Goal: Task Accomplishment & Management: Complete application form

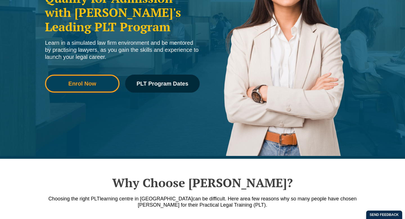
click at [78, 84] on span "Enrol Now" at bounding box center [82, 84] width 28 height 6
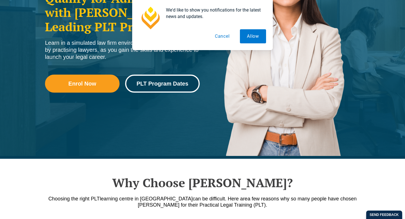
click at [152, 89] on link "PLT Program Dates" at bounding box center [162, 84] width 75 height 18
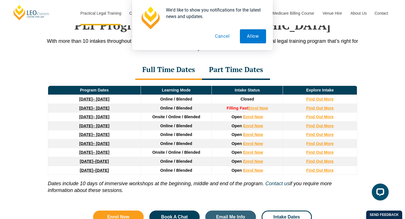
scroll to position [742, 0]
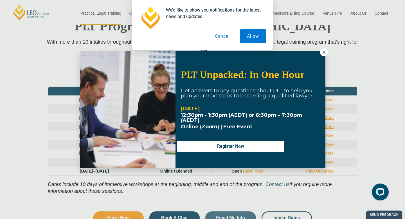
click at [326, 49] on div "We'd like to show you notifications for the latest news and updates. Allow Canc…" at bounding box center [202, 25] width 405 height 50
click at [325, 51] on icon at bounding box center [323, 52] width 3 height 3
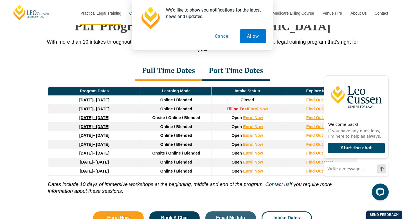
click at [313, 50] on p "With more than 10 intakes throughout the year and a range of learning modes, yo…" at bounding box center [202, 46] width 321 height 14
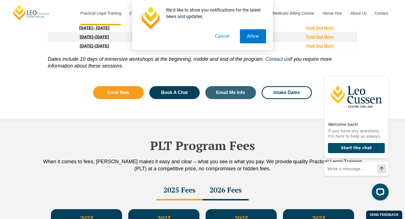
scroll to position [866, 0]
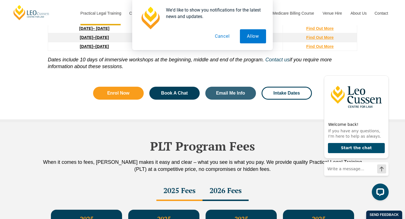
click at [73, 78] on div "Program Dates Learning Mode Intake Status Explore Intake 22 September 2025 – 20…" at bounding box center [202, 17] width 321 height 122
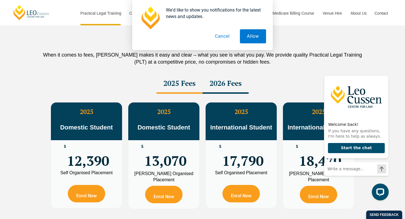
scroll to position [975, 0]
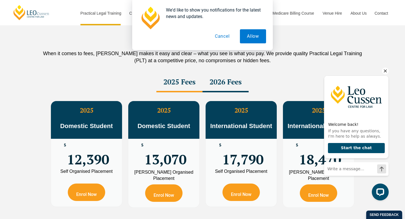
click at [386, 70] on icon "Hide greeting" at bounding box center [385, 71] width 7 height 7
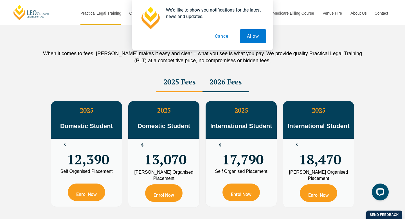
click at [213, 84] on div "2026 Fees" at bounding box center [226, 83] width 46 height 20
click at [178, 86] on div "2025 Fees" at bounding box center [179, 83] width 46 height 20
click at [225, 82] on div "2026 Fees" at bounding box center [226, 83] width 46 height 20
click at [189, 82] on div "2025 Fees" at bounding box center [179, 83] width 46 height 20
click at [220, 82] on div "2026 Fees" at bounding box center [226, 83] width 46 height 20
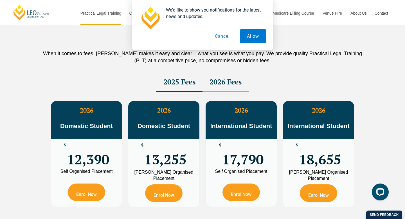
click at [172, 85] on div "2025 Fees" at bounding box center [179, 83] width 46 height 20
click at [222, 83] on div "2026 Fees" at bounding box center [226, 83] width 46 height 20
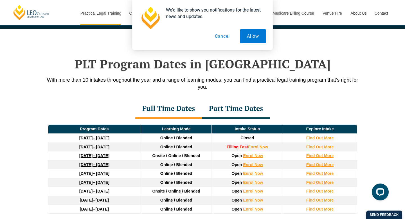
scroll to position [752, 0]
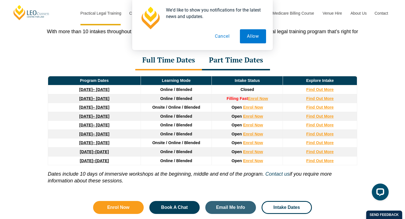
click at [222, 63] on div "Part Time Dates" at bounding box center [236, 61] width 68 height 20
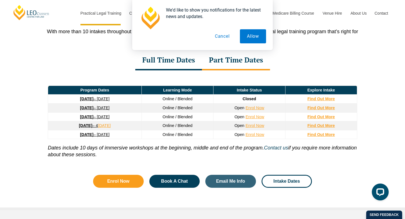
click at [169, 67] on div "Full Time Dates" at bounding box center [168, 61] width 67 height 20
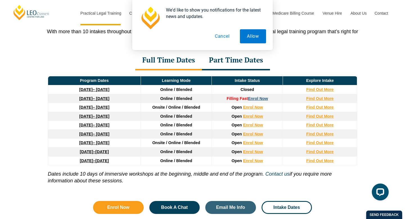
click at [258, 98] on link "Enrol Now" at bounding box center [258, 98] width 20 height 5
click at [102, 72] on div "Program Dates Learning Mode Intake Status Explore Intake 22 September 2025 – 20…" at bounding box center [202, 131] width 321 height 122
click at [106, 57] on div "Full Time Dates Part Time Dates" at bounding box center [202, 61] width 321 height 20
drag, startPoint x: 165, startPoint y: 109, endPoint x: 152, endPoint y: 109, distance: 12.9
click at [152, 109] on span "Onsite / Online / Blended" at bounding box center [176, 107] width 48 height 5
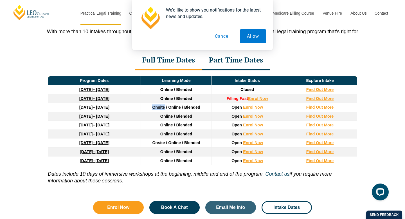
click at [152, 109] on span "Onsite / Online / Blended" at bounding box center [176, 107] width 48 height 5
drag, startPoint x: 152, startPoint y: 109, endPoint x: 163, endPoint y: 109, distance: 11.0
click at [163, 109] on span "Onsite / Online / Blended" at bounding box center [176, 107] width 48 height 5
click at [111, 49] on div "We'd like to show you notifications for the latest news and updates. Allow Canc…" at bounding box center [202, 25] width 405 height 50
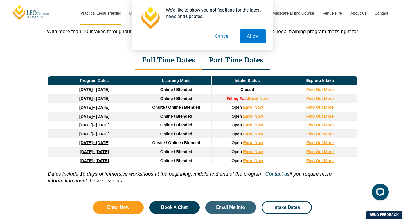
click at [231, 37] on button "Cancel" at bounding box center [222, 36] width 29 height 14
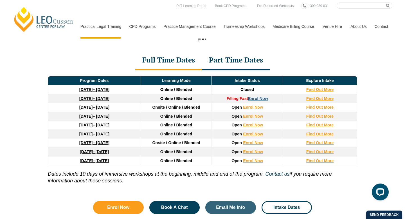
click at [253, 100] on link "Enrol Now" at bounding box center [258, 98] width 20 height 5
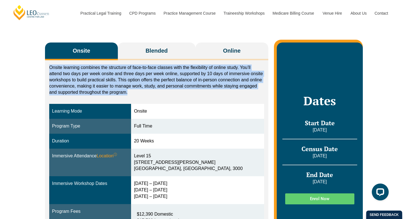
drag, startPoint x: 137, startPoint y: 94, endPoint x: 136, endPoint y: 63, distance: 31.0
click at [136, 63] on div "Onsite learning combines the structure of face-to-face classes with the flexibi…" at bounding box center [156, 162] width 223 height 204
drag, startPoint x: 136, startPoint y: 63, endPoint x: 137, endPoint y: 94, distance: 31.0
click at [137, 94] on div "Onsite learning combines the structure of face-to-face classes with the flexibi…" at bounding box center [156, 162] width 223 height 204
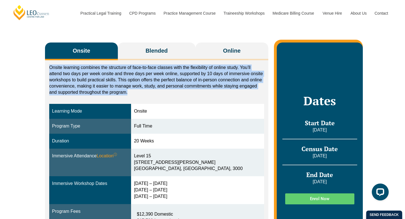
click at [137, 94] on p "Onsite learning combines the structure of face-to-face classes with the flexibi…" at bounding box center [156, 79] width 215 height 31
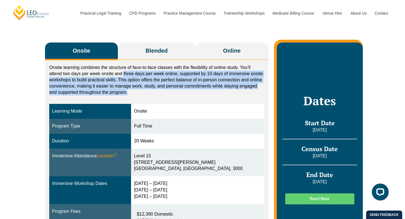
drag, startPoint x: 124, startPoint y: 74, endPoint x: 136, endPoint y: 93, distance: 22.2
click at [136, 93] on p "Onsite learning combines the structure of face-to-face classes with the flexibi…" at bounding box center [156, 79] width 215 height 31
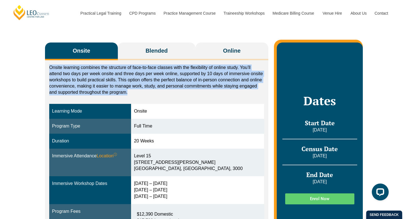
drag, startPoint x: 136, startPoint y: 93, endPoint x: 130, endPoint y: 61, distance: 32.1
click at [130, 61] on div "Onsite learning combines the structure of face-to-face classes with the flexibi…" at bounding box center [156, 162] width 223 height 204
drag, startPoint x: 130, startPoint y: 61, endPoint x: 134, endPoint y: 93, distance: 31.7
click at [134, 93] on div "Onsite learning combines the structure of face-to-face classes with the flexibi…" at bounding box center [156, 162] width 223 height 204
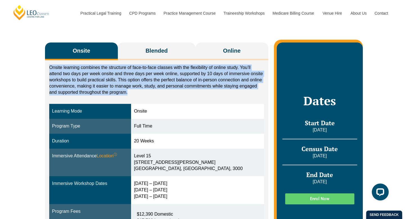
click at [134, 93] on p "Onsite learning combines the structure of face-to-face classes with the flexibi…" at bounding box center [156, 79] width 215 height 31
drag, startPoint x: 134, startPoint y: 93, endPoint x: 119, endPoint y: 63, distance: 33.3
click at [119, 63] on div "Onsite learning combines the structure of face-to-face classes with the flexibi…" at bounding box center [156, 162] width 223 height 204
drag, startPoint x: 119, startPoint y: 63, endPoint x: 131, endPoint y: 91, distance: 31.1
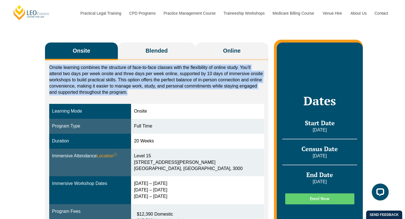
click at [131, 91] on div "Onsite learning combines the structure of face-to-face classes with the flexibi…" at bounding box center [156, 162] width 223 height 204
click at [131, 91] on p "Onsite learning combines the structure of face-to-face classes with the flexibi…" at bounding box center [156, 79] width 215 height 31
drag, startPoint x: 129, startPoint y: 91, endPoint x: 45, endPoint y: 67, distance: 86.9
click at [45, 67] on div "Onsite learning combines the structure of face-to-face classes with the flexibi…" at bounding box center [156, 162] width 223 height 204
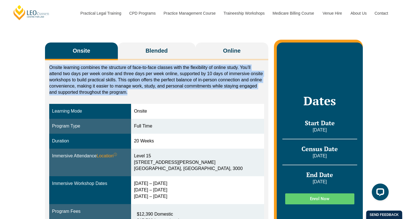
drag, startPoint x: 47, startPoint y: 67, endPoint x: 131, endPoint y: 96, distance: 88.9
click at [130, 96] on div "Onsite learning combines the structure of face-to-face classes with the flexibi…" at bounding box center [156, 162] width 223 height 204
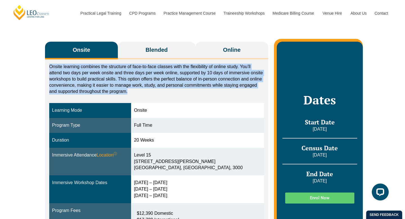
scroll to position [84, 0]
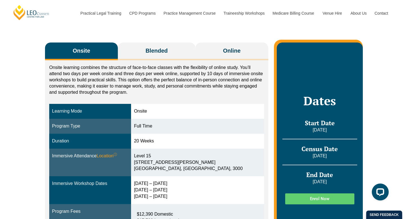
click at [131, 96] on div "Onsite learning combines the structure of face-to-face classes with the flexibi…" at bounding box center [156, 81] width 215 height 34
click at [130, 94] on p "Onsite learning combines the structure of face-to-face classes with the flexibi…" at bounding box center [156, 79] width 215 height 31
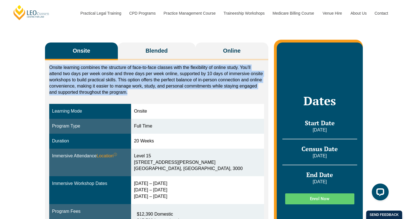
drag, startPoint x: 130, startPoint y: 94, endPoint x: 123, endPoint y: 63, distance: 31.9
click at [123, 62] on div "Onsite learning combines the structure of face-to-face classes with the flexibi…" at bounding box center [156, 162] width 223 height 204
click at [123, 63] on div "Onsite learning combines the structure of face-to-face classes with the flexibi…" at bounding box center [156, 162] width 223 height 204
drag, startPoint x: 123, startPoint y: 63, endPoint x: 132, endPoint y: 92, distance: 30.3
click at [132, 92] on div "Onsite learning combines the structure of face-to-face classes with the flexibi…" at bounding box center [156, 162] width 223 height 204
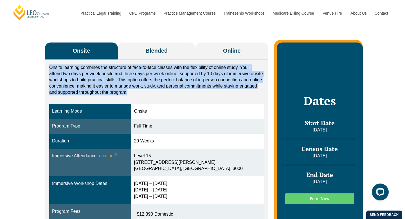
click at [132, 92] on p "Onsite learning combines the structure of face-to-face classes with the flexibi…" at bounding box center [156, 79] width 215 height 31
drag, startPoint x: 132, startPoint y: 92, endPoint x: 127, endPoint y: 62, distance: 30.5
click at [127, 61] on div "Onsite learning combines the structure of face-to-face classes with the flexibi…" at bounding box center [156, 162] width 223 height 204
click at [127, 62] on div "Onsite learning combines the structure of face-to-face classes with the flexibi…" at bounding box center [156, 162] width 223 height 204
drag, startPoint x: 127, startPoint y: 62, endPoint x: 130, endPoint y: 92, distance: 29.6
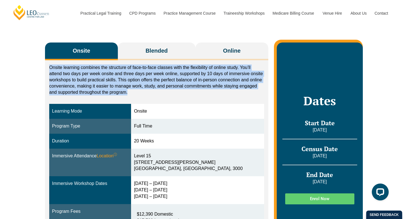
click at [130, 92] on div "Onsite learning combines the structure of face-to-face classes with the flexibi…" at bounding box center [156, 162] width 223 height 204
click at [130, 92] on p "Onsite learning combines the structure of face-to-face classes with the flexibi…" at bounding box center [156, 79] width 215 height 31
drag, startPoint x: 130, startPoint y: 92, endPoint x: 126, endPoint y: 62, distance: 30.1
click at [126, 62] on div "Onsite learning combines the structure of face-to-face classes with the flexibi…" at bounding box center [156, 162] width 223 height 204
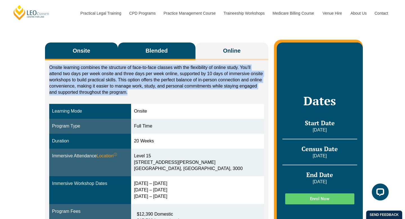
click at [141, 52] on button "Blended" at bounding box center [157, 51] width 78 height 18
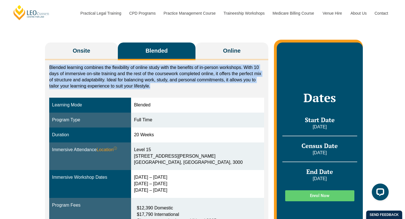
drag, startPoint x: 147, startPoint y: 94, endPoint x: 139, endPoint y: 63, distance: 32.0
click at [139, 63] on div "Blended learning combines the flexibility of online study with the benefits of …" at bounding box center [156, 158] width 223 height 197
drag, startPoint x: 141, startPoint y: 63, endPoint x: 156, endPoint y: 88, distance: 29.3
click at [156, 88] on div "Blended learning combines the flexibility of online study with the benefits of …" at bounding box center [156, 158] width 223 height 197
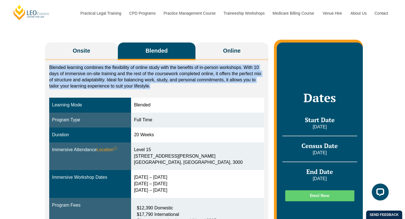
click at [156, 88] on p "Blended learning combines the flexibility of online study with the benefits of …" at bounding box center [156, 76] width 215 height 25
drag, startPoint x: 156, startPoint y: 88, endPoint x: 148, endPoint y: 63, distance: 26.2
click at [148, 63] on div "Blended learning combines the flexibility of online study with the benefits of …" at bounding box center [156, 158] width 223 height 197
click at [157, 86] on p "Blended learning combines the flexibility of online study with the benefits of …" at bounding box center [156, 76] width 215 height 25
drag, startPoint x: 156, startPoint y: 88, endPoint x: 153, endPoint y: 61, distance: 27.4
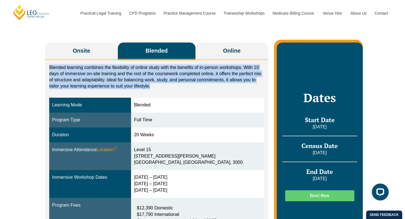
click at [153, 61] on div "Blended learning combines the flexibility of online study with the benefits of …" at bounding box center [156, 158] width 223 height 197
drag, startPoint x: 153, startPoint y: 61, endPoint x: 155, endPoint y: 85, distance: 23.7
click at [155, 85] on div "Blended learning combines the flexibility of online study with the benefits of …" at bounding box center [156, 158] width 223 height 197
click at [155, 85] on p "Blended learning combines the flexibility of online study with the benefits of …" at bounding box center [156, 76] width 215 height 25
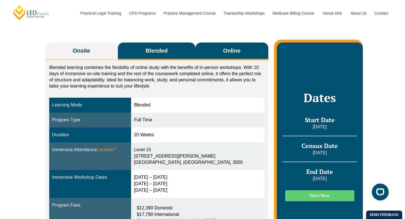
click at [225, 55] on button "Online" at bounding box center [231, 51] width 73 height 18
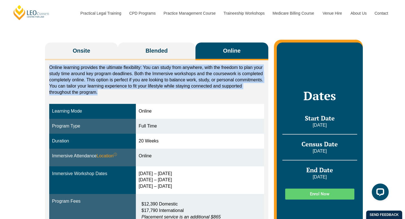
drag, startPoint x: 147, startPoint y: 92, endPoint x: 148, endPoint y: 64, distance: 28.1
click at [148, 64] on div "Online learning provides the ultimate flexibility: You can study from anywhere,…" at bounding box center [156, 157] width 223 height 194
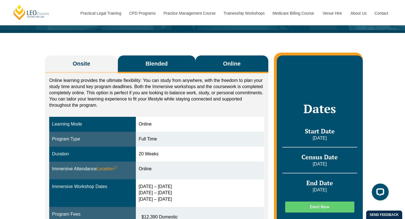
click at [164, 65] on span "Blended" at bounding box center [156, 64] width 22 height 8
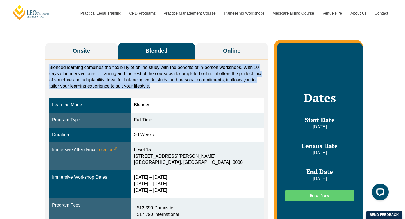
drag, startPoint x: 160, startPoint y: 86, endPoint x: 152, endPoint y: 63, distance: 24.5
click at [152, 63] on div "Blended learning combines the flexibility of online study with the benefits of …" at bounding box center [156, 158] width 223 height 197
drag, startPoint x: 152, startPoint y: 63, endPoint x: 155, endPoint y: 92, distance: 28.9
click at [155, 92] on div "Blended learning combines the flexibility of online study with the benefits of …" at bounding box center [156, 158] width 223 height 197
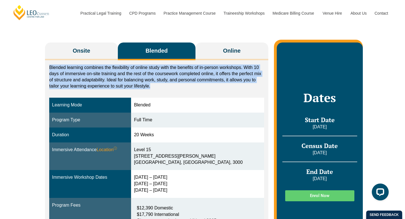
click at [155, 92] on div "Blended learning combines the flexibility of online study with the benefits of …" at bounding box center [156, 158] width 223 height 197
drag, startPoint x: 155, startPoint y: 89, endPoint x: 151, endPoint y: 61, distance: 28.4
click at [151, 61] on div "Blended learning combines the flexibility of online study with the benefits of …" at bounding box center [156, 158] width 223 height 197
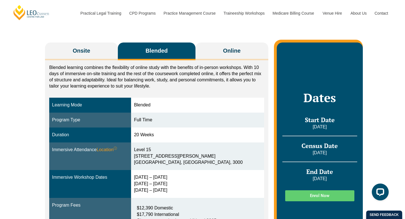
click at [160, 87] on p "Blended learning combines the flexibility of online study with the benefits of …" at bounding box center [156, 76] width 215 height 25
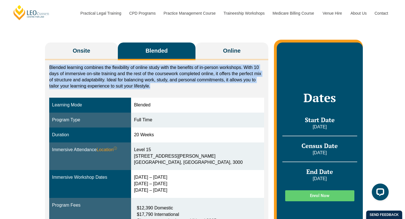
drag, startPoint x: 158, startPoint y: 90, endPoint x: 158, endPoint y: 64, distance: 26.2
click at [158, 64] on div "Blended learning combines the flexibility of online study with the benefits of …" at bounding box center [156, 158] width 223 height 197
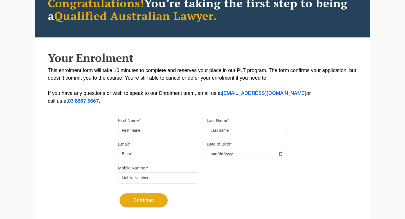
scroll to position [76, 0]
click at [164, 134] on input "First Name*" at bounding box center [158, 130] width 80 height 11
type input "[PERSON_NAME]"
type input "cameronjames1914@gmail.com"
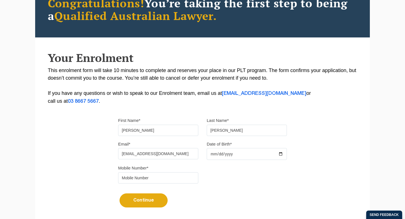
type input "0479049246"
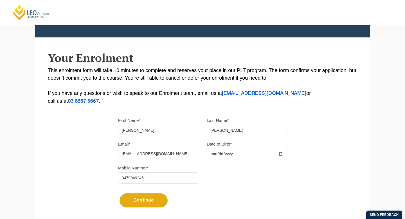
click at [281, 155] on input "Date of Birth*" at bounding box center [247, 154] width 80 height 12
type input "1999-09-19"
click at [238, 106] on div "Please note that your information is saved on our server as you enter it. Congr…" at bounding box center [202, 96] width 335 height 251
click at [153, 201] on button "Continue" at bounding box center [144, 200] width 48 height 14
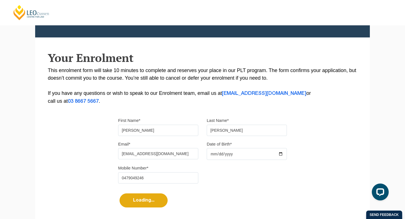
select select
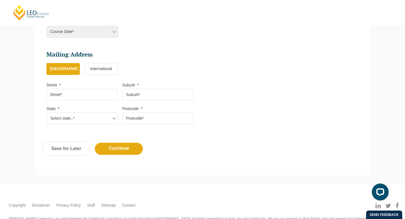
scroll to position [301, 0]
click at [71, 92] on input "Street *" at bounding box center [81, 94] width 71 height 11
type input "7/24 Auburn Grove"
type input "Hawthorn East"
select select "VIC"
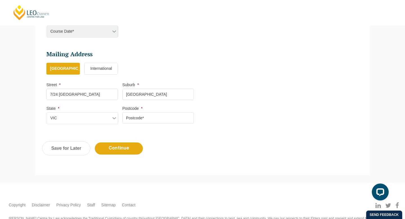
type input "3123"
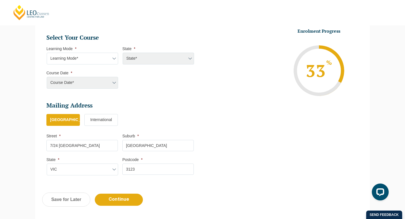
scroll to position [249, 0]
click at [114, 59] on select "Learning Mode* Online Full Time Learning Online Part Time Learning Blended Full…" at bounding box center [82, 59] width 71 height 12
select select "Blended Full Time Learning"
click at [47, 53] on select "Learning Mode* Online Full Time Learning Online Part Time Learning Blended Full…" at bounding box center [82, 59] width 71 height 12
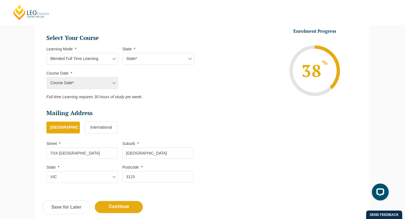
click at [159, 61] on select "State* ACT/NSW QLD SA VIC WA" at bounding box center [158, 59] width 71 height 12
select select "VIC"
click at [123, 53] on select "State* ACT/NSW QLD SA VIC WA" at bounding box center [158, 59] width 71 height 12
click at [105, 83] on select "Course Date* December 2025 (08-Dec-2025 to 16-May-2026) January 2026 (27-Jan-20…" at bounding box center [82, 83] width 71 height 12
select select "December 2025 (08-Dec-2025 to 16-May-2026)"
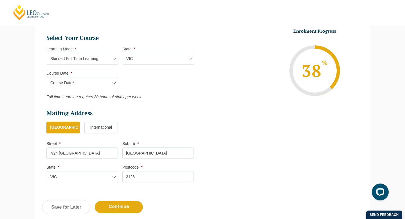
click at [47, 77] on select "Course Date* December 2025 (08-Dec-2025 to 16-May-2026) January 2026 (27-Jan-20…" at bounding box center [82, 83] width 71 height 12
type input "Intake 11 December 2025 FT"
type input "Practical Legal Training (VIC)"
select select "VIC PLT (DEC) 2025 Full Time Blended"
click at [197, 108] on ul "Personal Information First Name * Cameron Last Name * Dawson Date of Birth * 19…" at bounding box center [122, 18] width 152 height 339
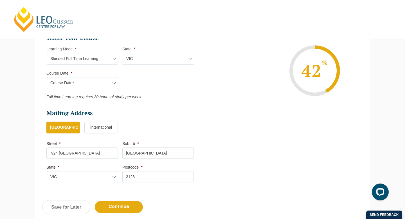
click at [116, 83] on select "Course Date* December 2025 (08-Dec-2025 to 16-May-2026) January 2026 (27-Jan-20…" at bounding box center [82, 83] width 71 height 12
click at [113, 84] on select "Course Date* December 2025 (08-Dec-2025 to 16-May-2026) January 2026 (27-Jan-20…" at bounding box center [82, 83] width 71 height 12
click at [121, 97] on em "Full time Learning requires 30 hours of study per week." at bounding box center [94, 97] width 96 height 5
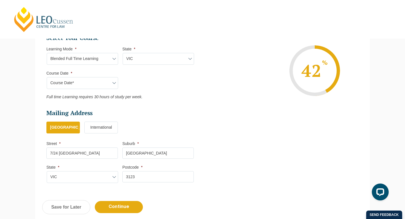
click at [136, 104] on ul "Personal Information First Name * Cameron Last Name * Dawson Date of Birth * 19…" at bounding box center [122, 18] width 152 height 339
click at [136, 82] on ul "Select Your Course This field is hidden when viewing the form Only for Flinder …" at bounding box center [122, 66] width 152 height 65
click at [115, 60] on select "Learning Mode* Online Full Time Learning Online Part Time Learning Blended Full…" at bounding box center [82, 59] width 71 height 12
click at [112, 59] on select "Learning Mode* Online Full Time Learning Online Part Time Learning Blended Full…" at bounding box center [82, 59] width 71 height 12
select select "Blended Part Time Learning"
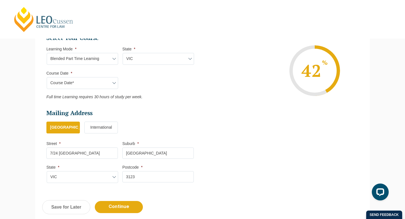
click at [47, 53] on select "Learning Mode* Online Full Time Learning Online Part Time Learning Blended Full…" at bounding box center [82, 59] width 71 height 12
select select
click at [117, 84] on div "Course Date* December 2025 (08-Dec-2025 to 16-May-2026) January 2026 (27-Jan-20…" at bounding box center [81, 83] width 71 height 12
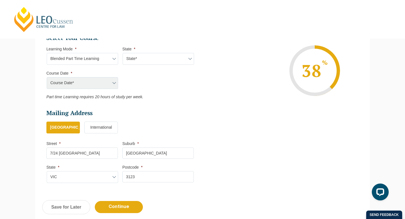
click at [113, 83] on div "Course Date* December 2025 (08-Dec-2025 to 16-May-2026) January 2026 (27-Jan-20…" at bounding box center [81, 83] width 71 height 12
click at [132, 84] on ul "Select Your Course This field is hidden when viewing the form Only for Flinder …" at bounding box center [122, 66] width 152 height 65
click at [114, 84] on div "Course Date* December 2025 (08-Dec-2025 to 16-May-2026) January 2026 (27-Jan-20…" at bounding box center [81, 83] width 71 height 12
click at [111, 59] on select "Learning Mode* Online Full Time Learning Online Part Time Learning Blended Full…" at bounding box center [82, 59] width 71 height 12
select select "Blended Full Time Learning"
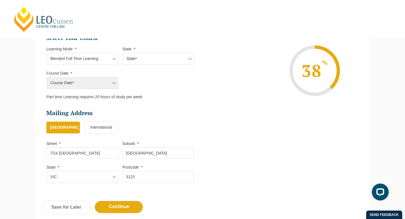
click at [47, 53] on select "Learning Mode* Online Full Time Learning Online Part Time Learning Blended Full…" at bounding box center [82, 59] width 71 height 12
click at [115, 83] on div "Course Date* December 2025 (08-Dec-2025 to 16-May-2026) January 2026 (27-Jan-20…" at bounding box center [81, 83] width 71 height 12
click at [131, 82] on ul "Select Your Course This field is hidden when viewing the form Only for Flinder …" at bounding box center [122, 66] width 152 height 65
click at [136, 62] on select "State* ACT/NSW QLD SA VIC WA" at bounding box center [158, 59] width 71 height 12
select select "VIC"
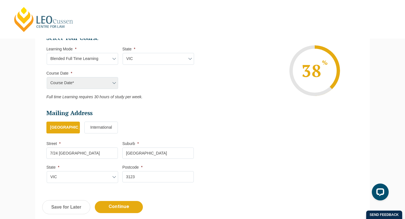
click at [123, 53] on select "State* ACT/NSW QLD SA VIC WA" at bounding box center [158, 59] width 71 height 12
click at [116, 57] on select "Learning Mode* Online Full Time Learning Online Part Time Learning Blended Full…" at bounding box center [82, 59] width 71 height 12
select select "Blended Part Time Learning"
click at [47, 53] on select "Learning Mode* Online Full Time Learning Online Part Time Learning Blended Full…" at bounding box center [82, 59] width 71 height 12
click at [153, 60] on select "State* ACT/NSW QLD SA VIC WA" at bounding box center [158, 59] width 71 height 12
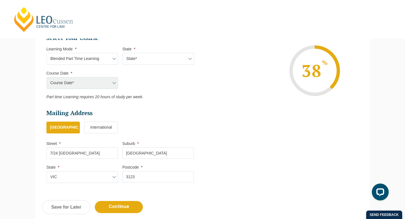
select select "VIC"
click at [123, 53] on select "State* ACT/NSW QLD VIC WA" at bounding box center [158, 59] width 71 height 12
click at [116, 81] on select "Course Date* January 2026 (27-Jan-2026 to 21-Aug-2026) March 2026 (30-Mar-2026 …" at bounding box center [82, 83] width 71 height 12
click at [131, 63] on select "State* ACT/NSW QLD VIC WA" at bounding box center [158, 59] width 71 height 12
click at [123, 53] on select "State* ACT/NSW QLD VIC WA" at bounding box center [158, 59] width 71 height 12
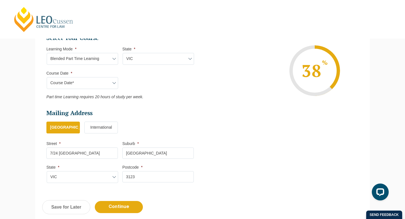
click at [117, 61] on select "Learning Mode* Online Full Time Learning Online Part Time Learning Blended Full…" at bounding box center [82, 59] width 71 height 12
select select "Blended Full Time Learning"
click at [47, 53] on select "Learning Mode* Online Full Time Learning Online Part Time Learning Blended Full…" at bounding box center [82, 59] width 71 height 12
click at [140, 67] on ul "Select Your Course This field is hidden when viewing the form Only for Flinder …" at bounding box center [122, 66] width 152 height 65
click at [140, 64] on select "State* ACT/NSW QLD SA VIC WA" at bounding box center [158, 59] width 71 height 12
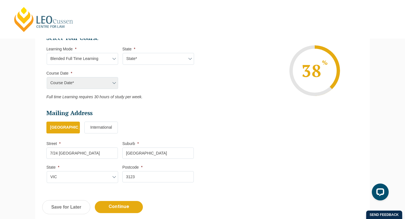
select select "VIC"
click at [123, 53] on select "State* ACT/NSW QLD SA VIC WA" at bounding box center [158, 59] width 71 height 12
click at [115, 81] on select "Course Date* December 2025 (08-Dec-2025 to 16-May-2026) January 2026 (27-Jan-20…" at bounding box center [82, 83] width 71 height 12
select select "December 2025 (08-Dec-2025 to 16-May-2026)"
click at [47, 77] on select "Course Date* December 2025 (08-Dec-2025 to 16-May-2026) January 2026 (27-Jan-20…" at bounding box center [82, 83] width 71 height 12
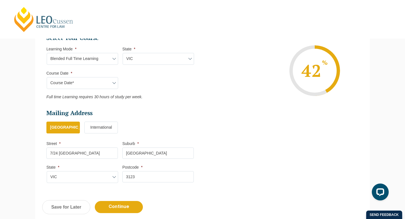
type input "Intake 11 December 2025 FT"
type input "Practical Legal Training (VIC)"
select select "VIC PLT (DEC) 2025 Full Time Blended"
click at [156, 92] on ul "Select Your Course This field is hidden when viewing the form Only for Flinder …" at bounding box center [122, 66] width 152 height 65
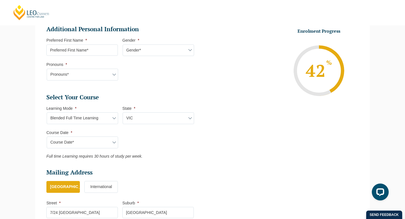
scroll to position [178, 0]
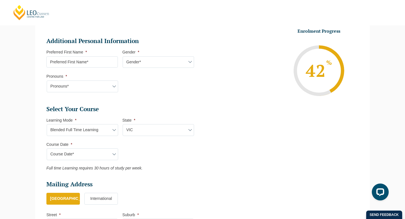
click at [105, 62] on input "Preferred First Name *" at bounding box center [81, 61] width 71 height 11
type input "Cameron"
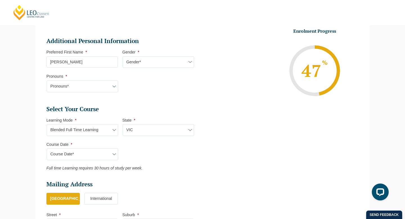
click at [139, 62] on select "Gender* Male Female Nonbinary Intersex Prefer not to disclose Other" at bounding box center [158, 62] width 71 height 12
select select "Male"
click at [123, 57] on select "Gender* Male Female Nonbinary Intersex Prefer not to disclose Other" at bounding box center [158, 62] width 71 height 12
click at [101, 85] on select "Pronouns* She/Her/Hers He/Him/His They/Them/Theirs Other Prefer not to disclose" at bounding box center [82, 86] width 71 height 12
select select "He/Him/His"
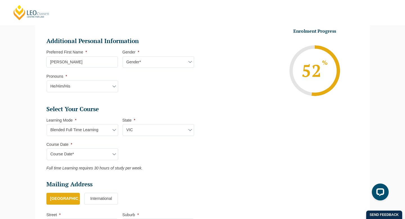
click at [47, 81] on select "Pronouns* She/Her/Hers He/Him/His They/Them/Theirs Other Prefer not to disclose" at bounding box center [82, 86] width 71 height 12
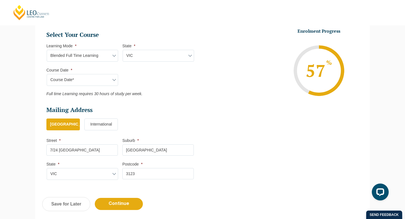
scroll to position [251, 0]
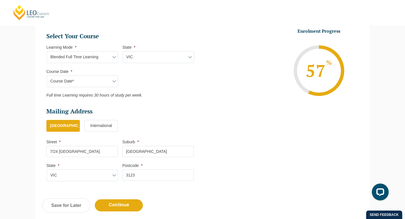
click at [136, 82] on ul "Select Your Course This field is hidden when viewing the form Only for Flinder …" at bounding box center [122, 64] width 152 height 65
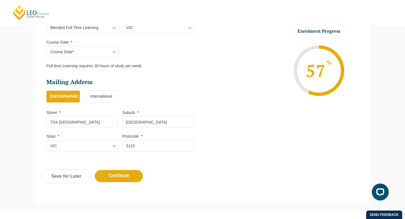
scroll to position [295, 0]
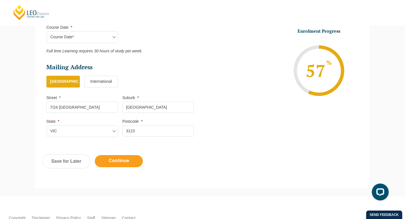
click at [122, 161] on input "Continue" at bounding box center [119, 161] width 48 height 12
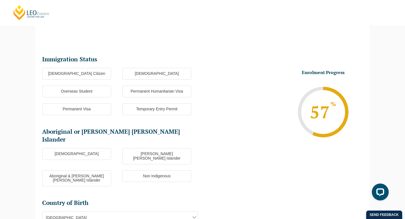
scroll to position [49, 0]
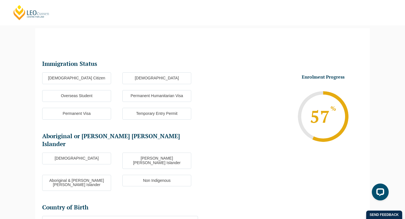
click at [97, 78] on label "Australian Citizen" at bounding box center [76, 78] width 69 height 12
click at [0, 0] on input "Australian Citizen" at bounding box center [0, 0] width 0 height 0
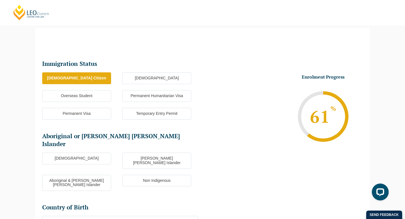
click at [140, 175] on label "Non Indigenous" at bounding box center [156, 181] width 69 height 12
click at [0, 0] on input "Non Indigenous" at bounding box center [0, 0] width 0 height 0
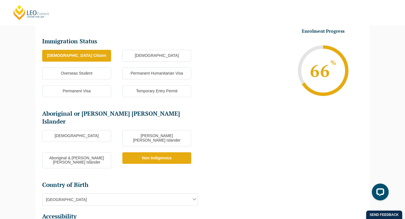
scroll to position [122, 0]
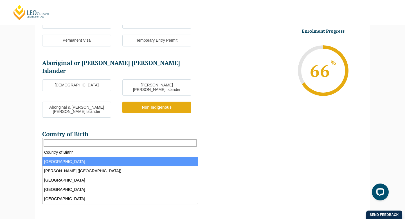
click at [137, 143] on span "Australia" at bounding box center [119, 149] width 155 height 12
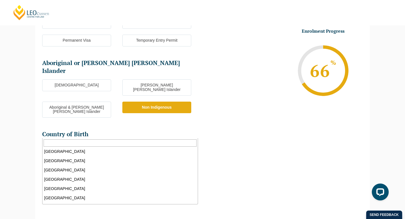
scroll to position [597, 0]
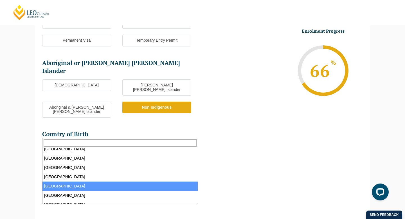
select select "England 2102"
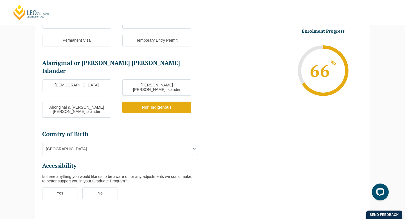
click at [148, 174] on div "Is there anything you would like us to be aware of, or any adjustments we could…" at bounding box center [120, 178] width 156 height 9
click at [96, 187] on label "No" at bounding box center [100, 193] width 36 height 12
click at [0, 0] on input "No" at bounding box center [0, 0] width 0 height 0
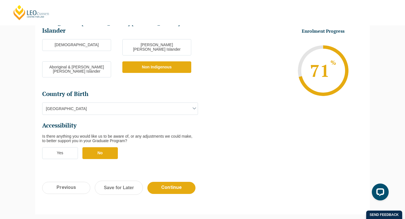
scroll to position [170, 0]
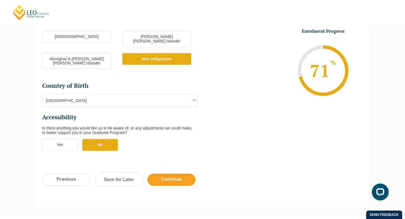
click at [175, 174] on input "Continue" at bounding box center [171, 180] width 48 height 12
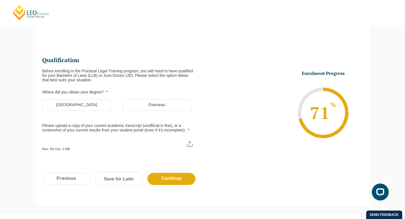
scroll to position [49, 0]
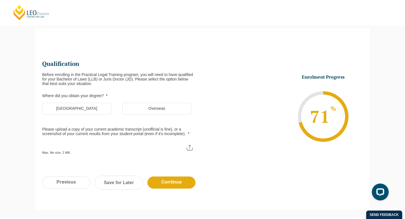
click at [95, 110] on label "Australia" at bounding box center [76, 109] width 69 height 12
click at [0, 0] on input "Australia" at bounding box center [0, 0] width 0 height 0
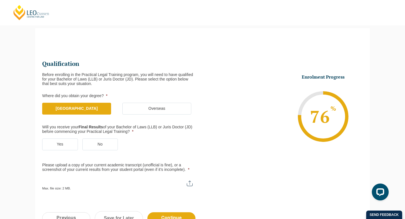
click at [82, 157] on ul "Qualification Before enrolling in the Practical Legal Training program, you wil…" at bounding box center [122, 125] width 160 height 130
click at [91, 143] on label "No" at bounding box center [100, 144] width 36 height 12
click at [0, 0] on input "No" at bounding box center [0, 0] width 0 height 0
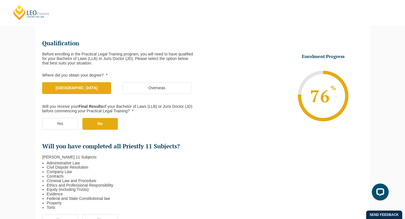
scroll to position [118, 0]
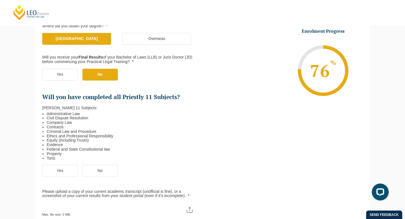
click at [60, 167] on label "Yes" at bounding box center [60, 171] width 36 height 12
click at [0, 0] on input "Yes" at bounding box center [0, 0] width 0 height 0
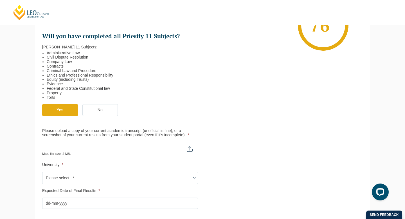
scroll to position [205, 0]
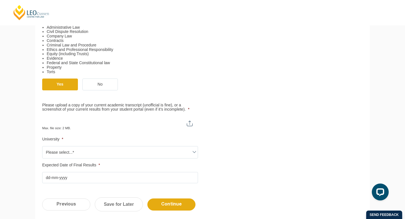
click at [69, 126] on input "Please upload a copy of your current academic transcript (unofficial is fine), …" at bounding box center [120, 121] width 156 height 10
type input "C:\fakepath\DAWSON Unofficial Academic Transcript 07.2025.pdf"
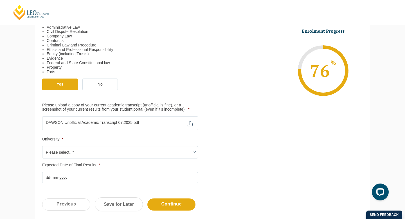
click at [262, 116] on ul "Qualification Before enrolling in the Practical Legal Training program, you wil…" at bounding box center [202, 43] width 321 height 280
click at [187, 152] on span "Please select...*" at bounding box center [119, 152] width 155 height 12
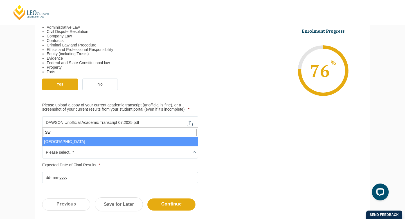
type input "Sw"
select select "Swinburne University of Technology"
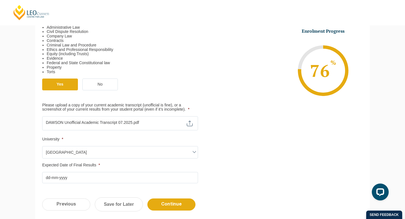
click at [78, 178] on input "Expected Date of Final Results *" at bounding box center [120, 177] width 156 height 11
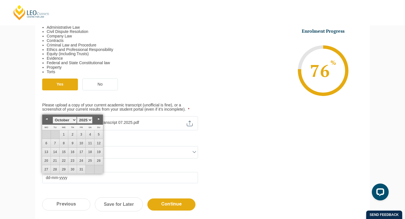
click at [74, 120] on select "January February March April May June July August September October November De…" at bounding box center [65, 119] width 24 height 7
click at [91, 121] on select "1925 1926 1927 1928 1929 1930 1931 1932 1933 1934 1935 1936 1937 1938 1939 1940…" at bounding box center [85, 119] width 16 height 7
click at [225, 132] on ul "Qualification Before enrolling in the Practical Legal Training program, you wil…" at bounding box center [202, 43] width 321 height 280
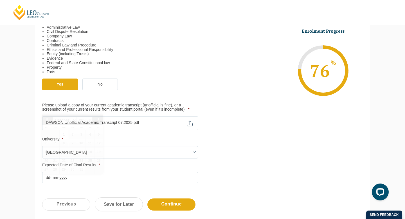
click at [115, 174] on input "Expected Date of Final Results *" at bounding box center [120, 177] width 156 height 11
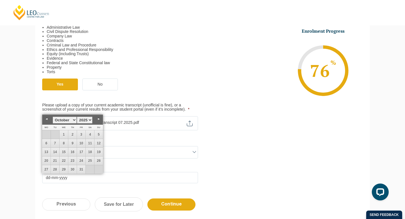
click at [75, 119] on select "January February March April May June July August September October November De…" at bounding box center [65, 119] width 24 height 7
click at [89, 119] on select "1925 1926 1927 1928 1929 1930 1931 1932 1933 1934 1935 1936 1937 1938 1939 1940…" at bounding box center [85, 119] width 16 height 7
click at [88, 169] on link "28" at bounding box center [90, 169] width 8 height 8
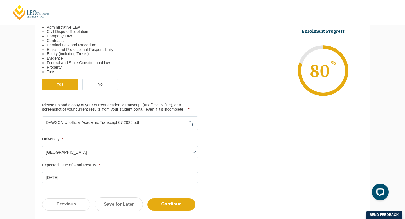
click at [26, 157] on div "Please note that your information is saved on our server as you enter it. Congr…" at bounding box center [202, 52] width 405 height 376
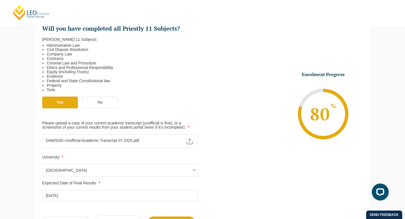
scroll to position [258, 0]
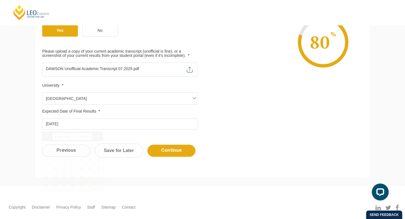
click at [121, 123] on input "28-02-2026" at bounding box center [120, 123] width 156 height 11
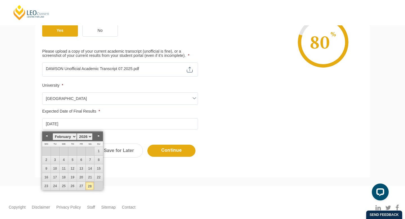
click at [73, 137] on select "January February March April May June July August September October November De…" at bounding box center [65, 136] width 24 height 7
click at [55, 158] on link "3" at bounding box center [55, 160] width 8 height 8
type input "03-03-2026"
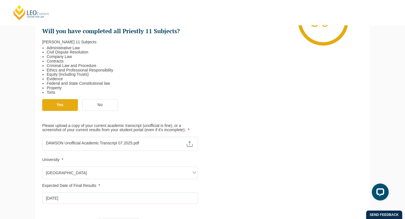
scroll to position [218, 0]
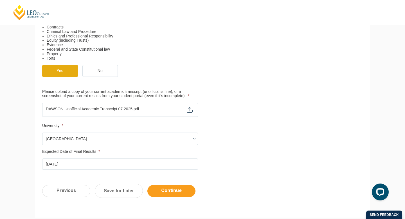
click at [180, 190] on input "Continue" at bounding box center [171, 191] width 48 height 12
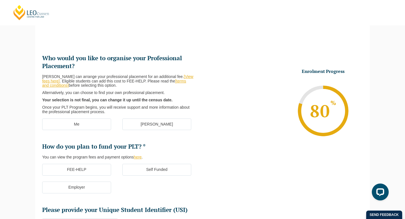
scroll to position [49, 0]
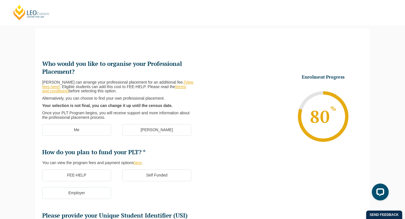
click at [90, 130] on label "Me" at bounding box center [76, 130] width 69 height 12
click at [0, 0] on input "Me" at bounding box center [0, 0] width 0 height 0
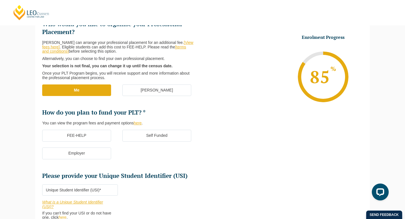
scroll to position [88, 0]
click at [100, 136] on label "FEE-HELP" at bounding box center [76, 136] width 69 height 12
click at [0, 0] on input "FEE-HELP" at bounding box center [0, 0] width 0 height 0
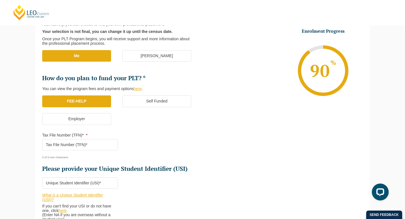
scroll to position [124, 0]
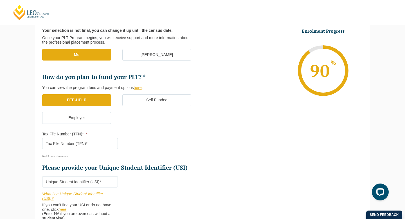
click at [97, 145] on input "Tax File Number (TFN)* *" at bounding box center [80, 143] width 76 height 11
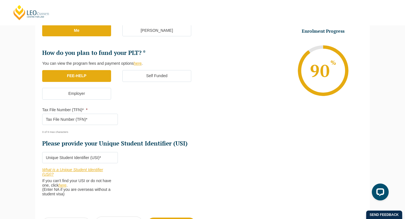
scroll to position [171, 0]
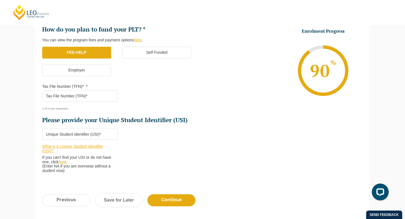
click at [98, 134] on input "Please provide your Unique Student Identifier (USI) *" at bounding box center [80, 134] width 76 height 11
click at [88, 133] on input "Please provide your Unique Student Identifier (USI) *" at bounding box center [80, 134] width 76 height 11
paste input "DBD7PNXFAH"
type input "DBD7PNXFAH"
click at [73, 95] on input "Tax File Number (TFN)* *" at bounding box center [80, 95] width 76 height 11
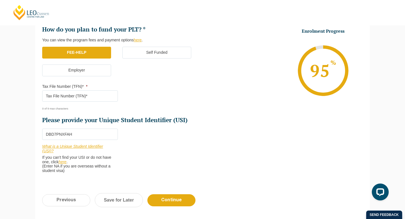
click at [70, 93] on input "Tax File Number (TFN)* *" at bounding box center [80, 95] width 76 height 11
paste input "958618357"
type input "958618357"
click at [171, 91] on ul "Who would you like to organise your Professional Placement? Leo Cussen can arra…" at bounding box center [122, 30] width 160 height 187
click at [177, 199] on input "Continue" at bounding box center [171, 200] width 48 height 12
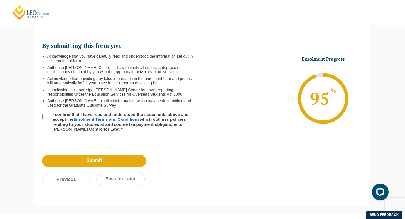
scroll to position [49, 0]
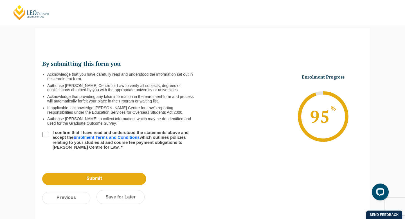
click at [44, 132] on input "I confirm that I have read and understood the statements above and accept the E…" at bounding box center [45, 135] width 6 height 6
checkbox input "true"
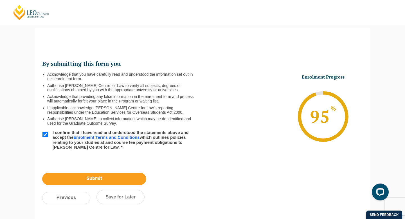
click at [109, 178] on input "Submit" at bounding box center [94, 179] width 104 height 12
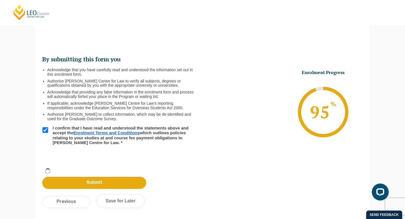
scroll to position [131, 0]
